Goal: Navigation & Orientation: Find specific page/section

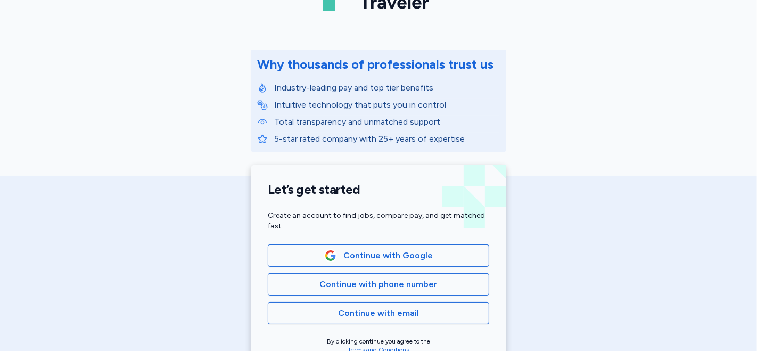
scroll to position [177, 0]
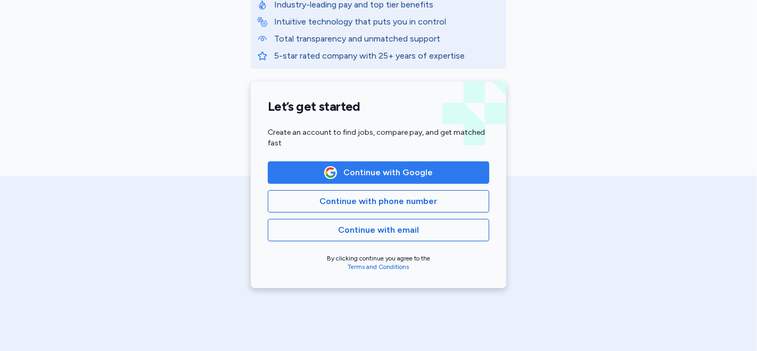
click at [329, 170] on img "button" at bounding box center [331, 173] width 12 height 12
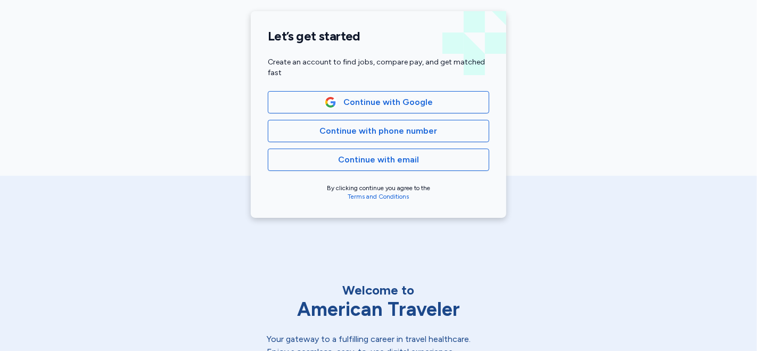
scroll to position [236, 0]
